Goal: Find specific page/section: Find specific page/section

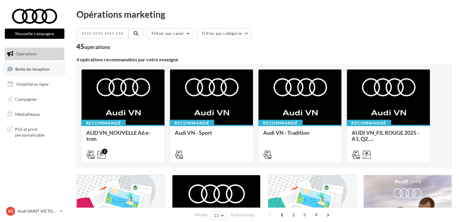
click at [22, 69] on span "Boîte de réception" at bounding box center [32, 68] width 34 height 5
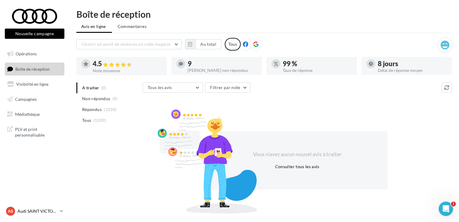
click at [48, 210] on p "Audi SAINT VICTORET" at bounding box center [37, 211] width 40 height 6
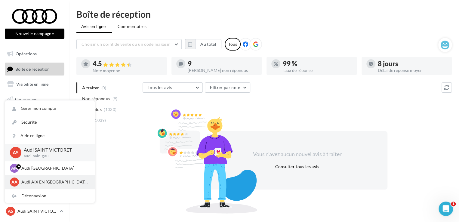
click at [41, 178] on div "AA Audi AIX EN [GEOGRAPHIC_DATA] audi-[GEOGRAPHIC_DATA]" at bounding box center [50, 181] width 80 height 9
